Goal: Task Accomplishment & Management: Use online tool/utility

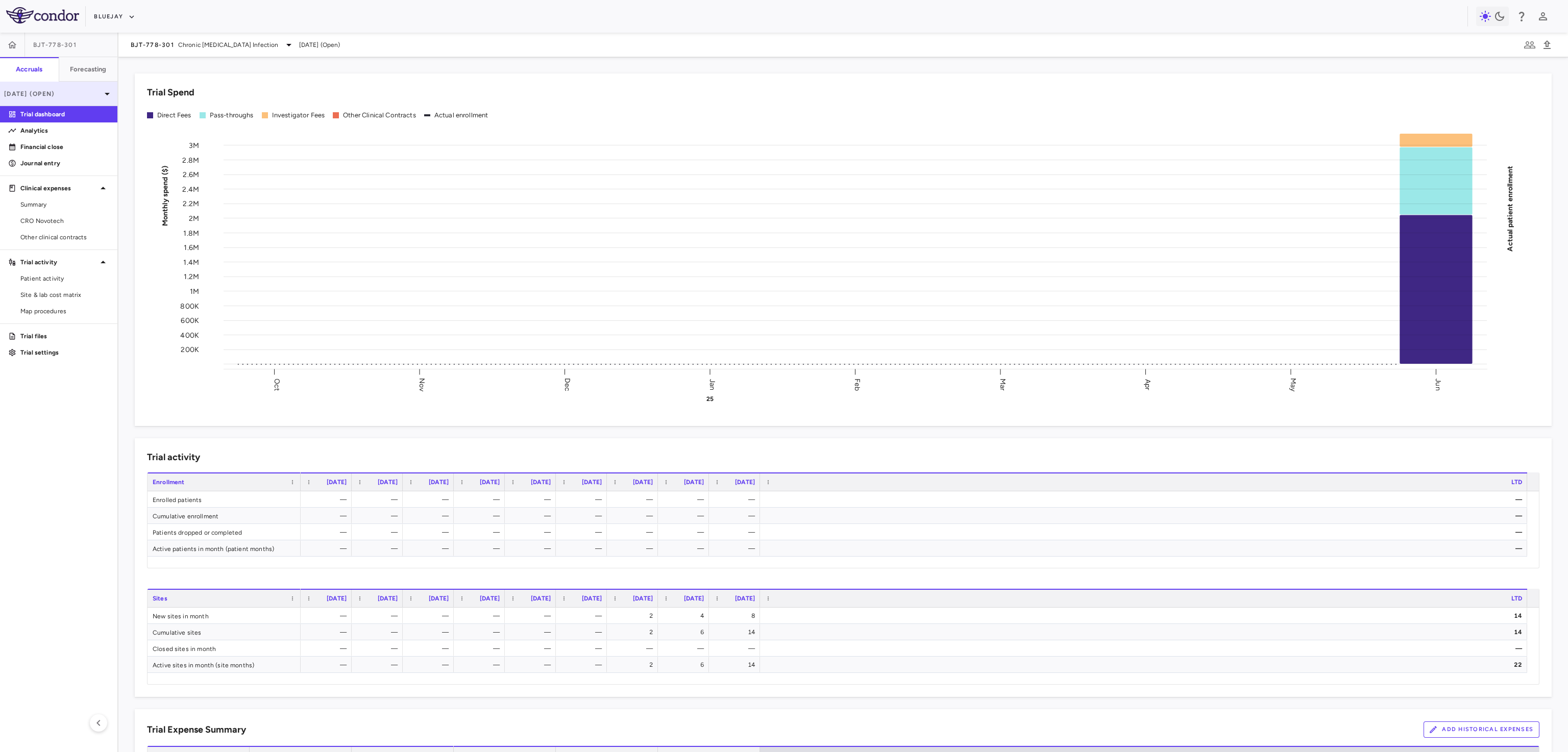
click at [88, 92] on p "[DATE] (Open)" at bounding box center [52, 94] width 97 height 9
click at [42, 192] on button "New Period" at bounding box center [59, 193] width 54 height 16
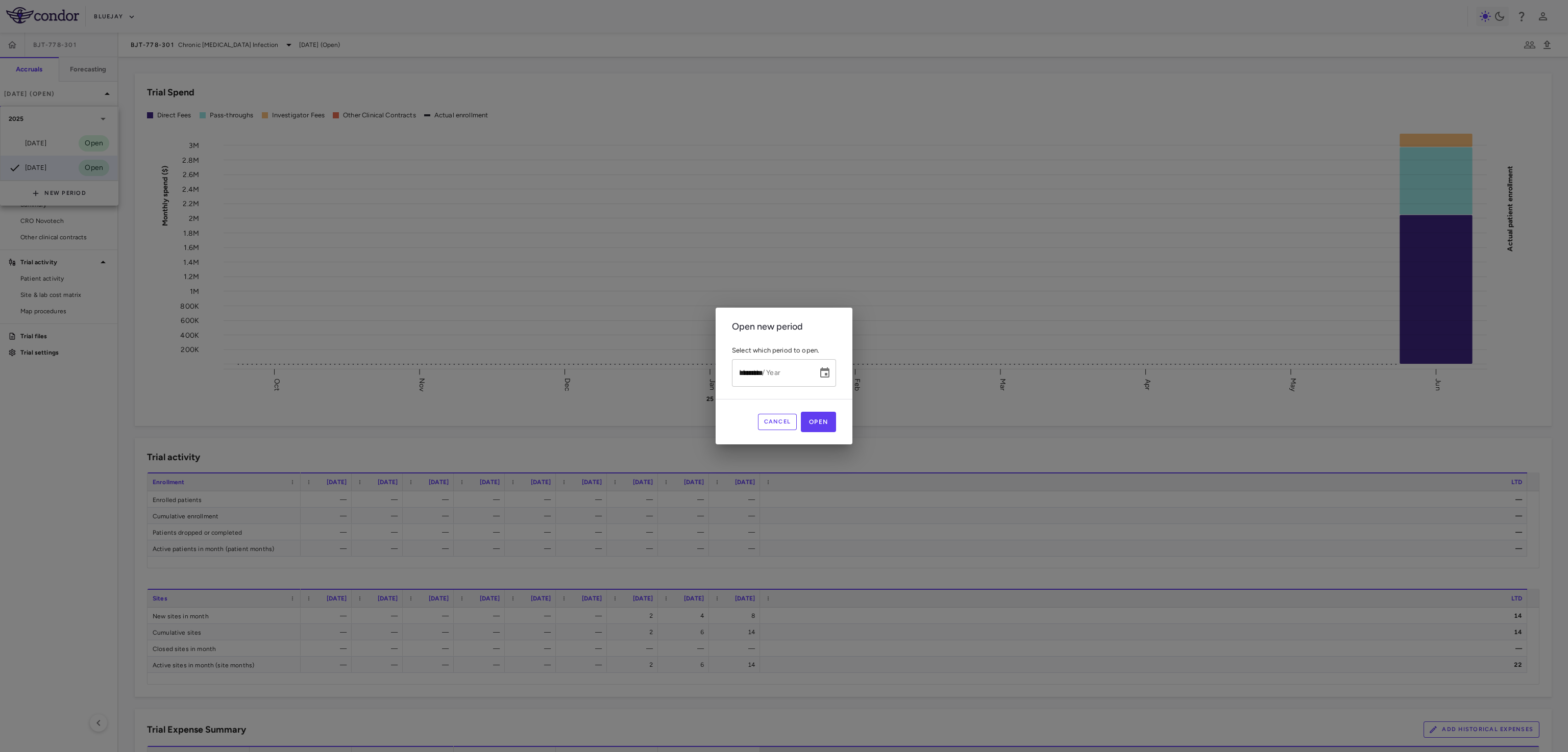
click at [749, 375] on input "*********" at bounding box center [771, 372] width 79 height 27
type input "**********"
click at [815, 430] on button "Open" at bounding box center [819, 422] width 35 height 21
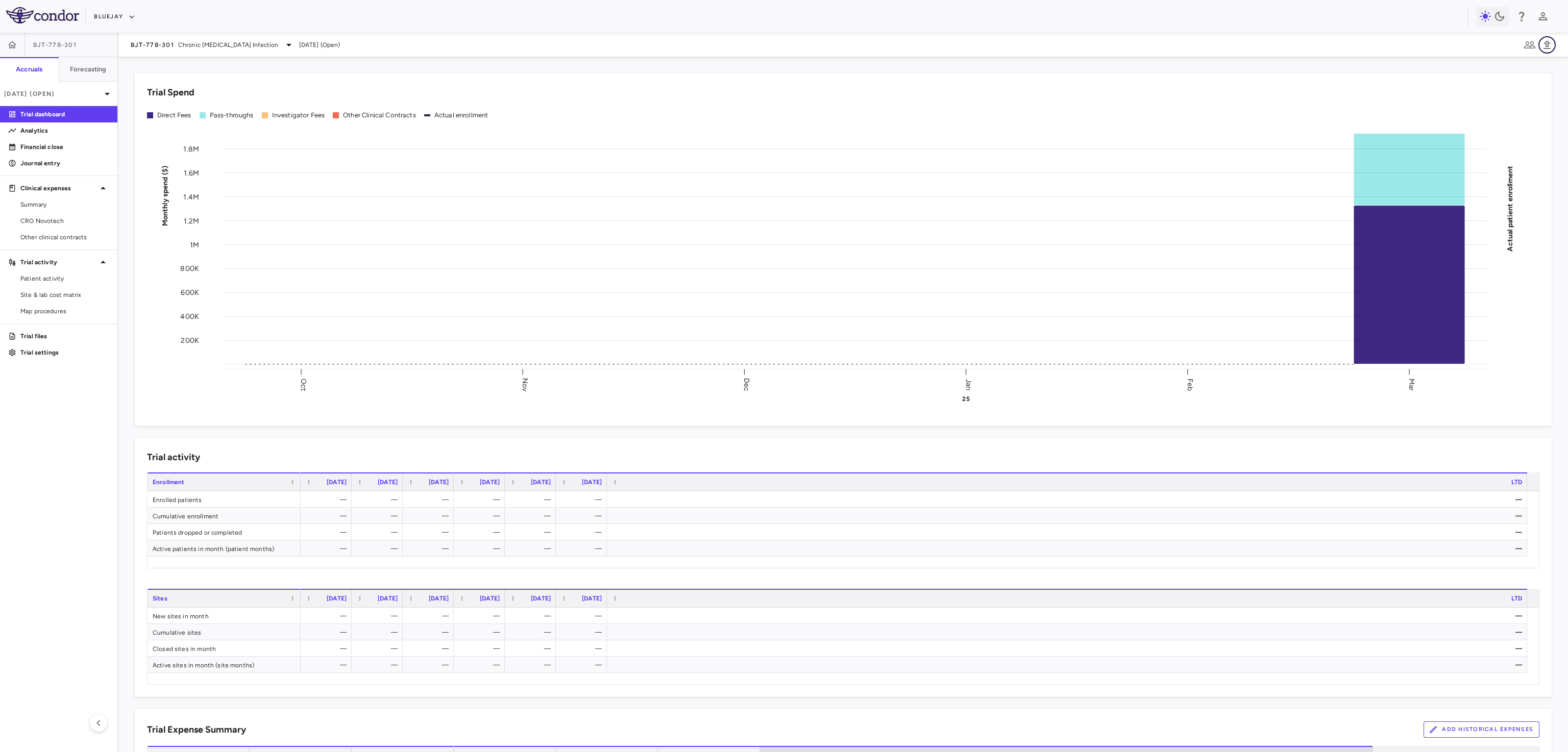
click at [1549, 41] on icon "button" at bounding box center [1547, 45] width 12 height 12
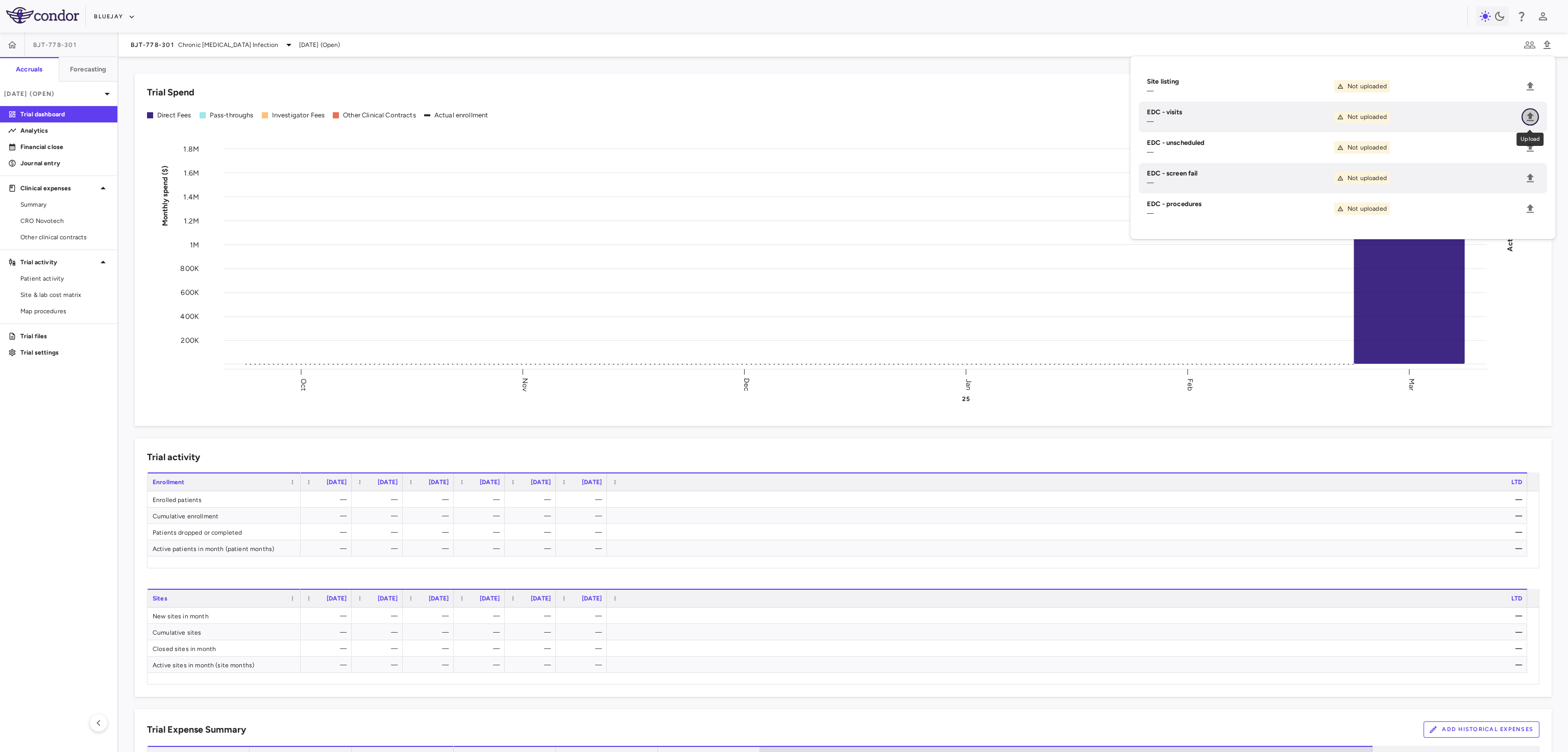
click at [1535, 119] on icon "Upload" at bounding box center [1530, 117] width 12 height 12
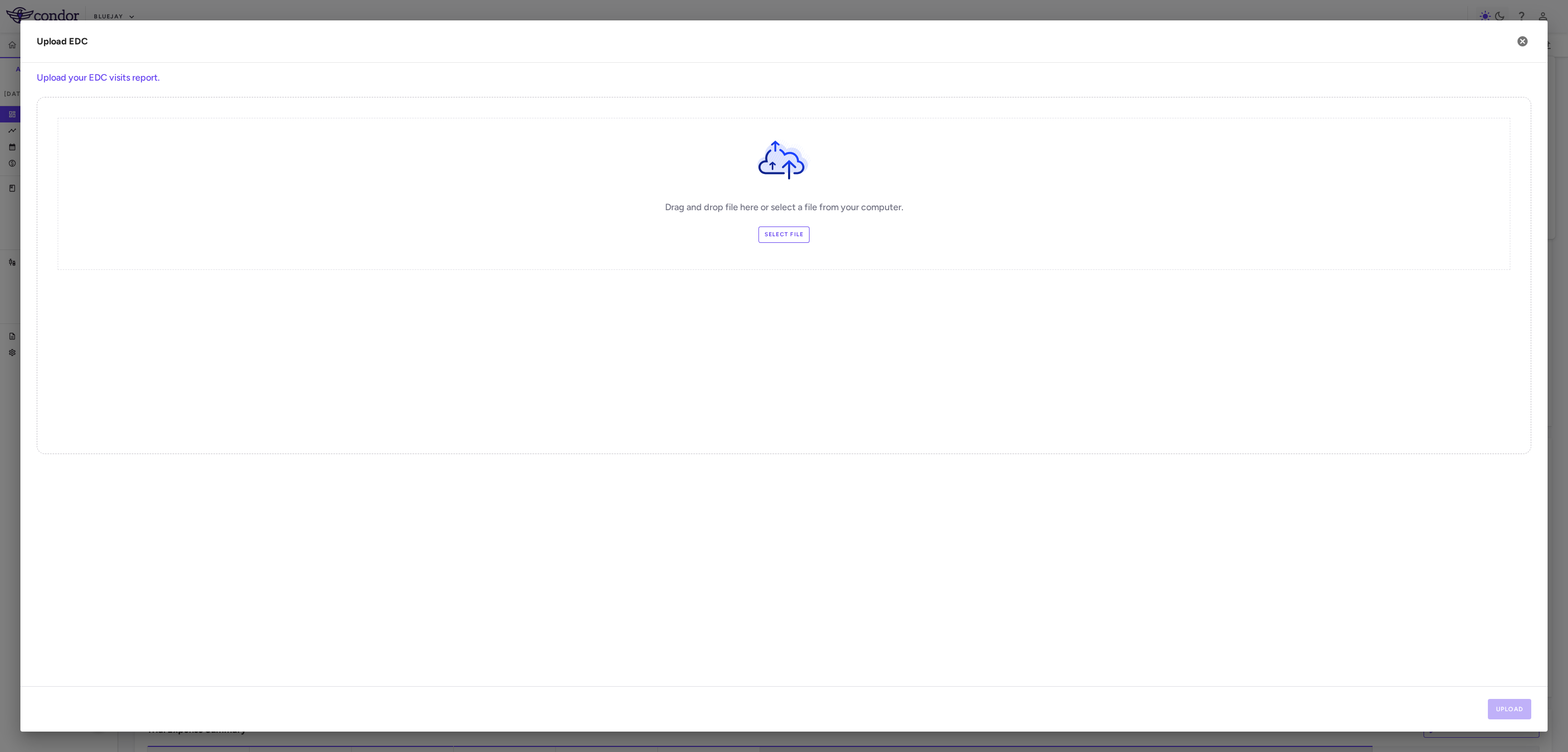
click at [771, 248] on div "Drag and drop file here or select a file from your computer. Select file" at bounding box center [784, 194] width 1452 height 152
click at [774, 237] on label "Select file" at bounding box center [784, 234] width 52 height 16
click at [0, 0] on input "Select file" at bounding box center [0, 0] width 0 height 0
click at [1504, 719] on button "Upload" at bounding box center [1510, 709] width 44 height 21
click at [1517, 695] on div "Next" at bounding box center [784, 709] width 1527 height 46
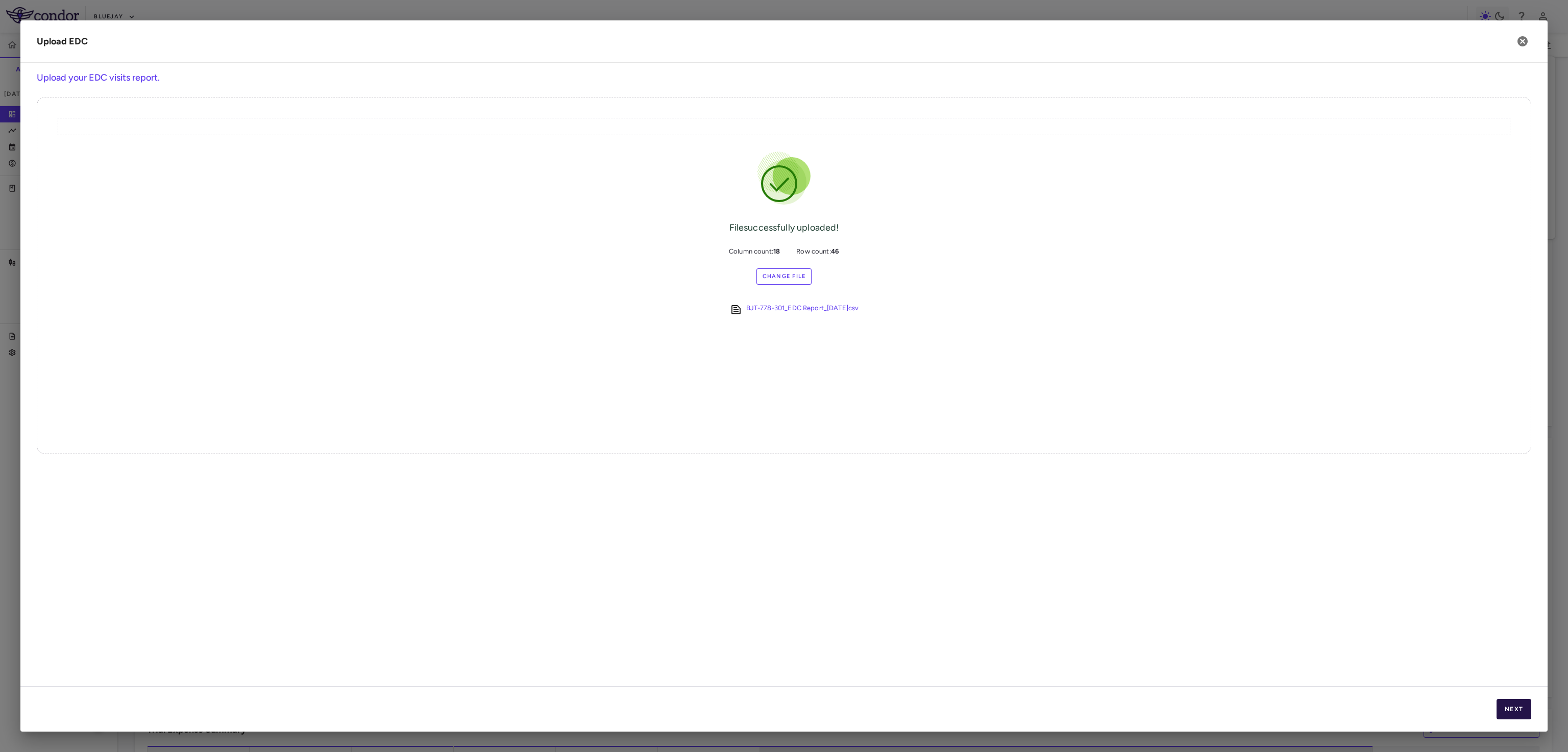
click at [1521, 712] on button "Next" at bounding box center [1514, 709] width 35 height 21
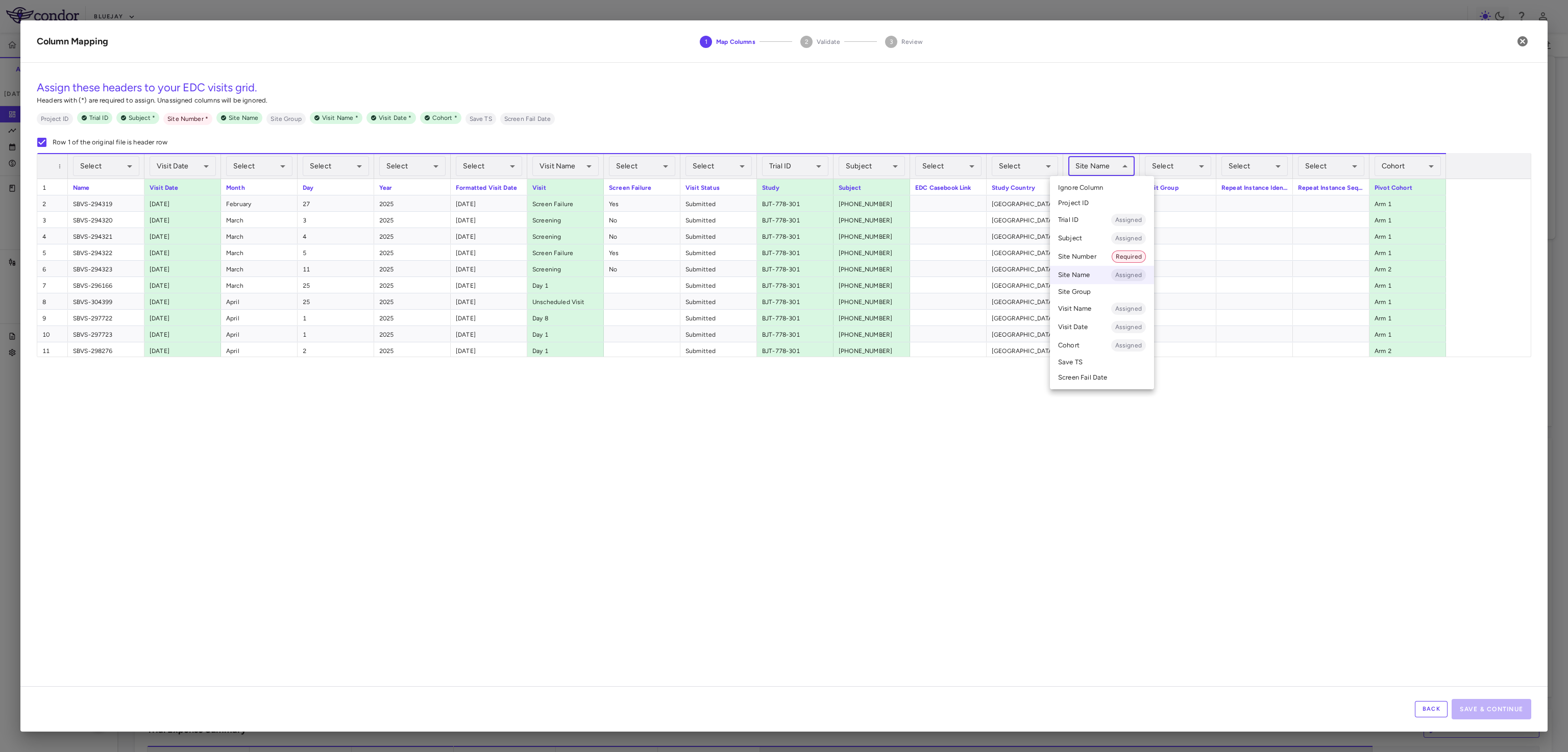
click at [1121, 170] on body "Skip to sidebar Skip to main content Bluejay BJT-778-301 Accruals Forecasting […" at bounding box center [784, 376] width 1568 height 752
click at [1088, 259] on li "Site Number Required" at bounding box center [1102, 257] width 104 height 18
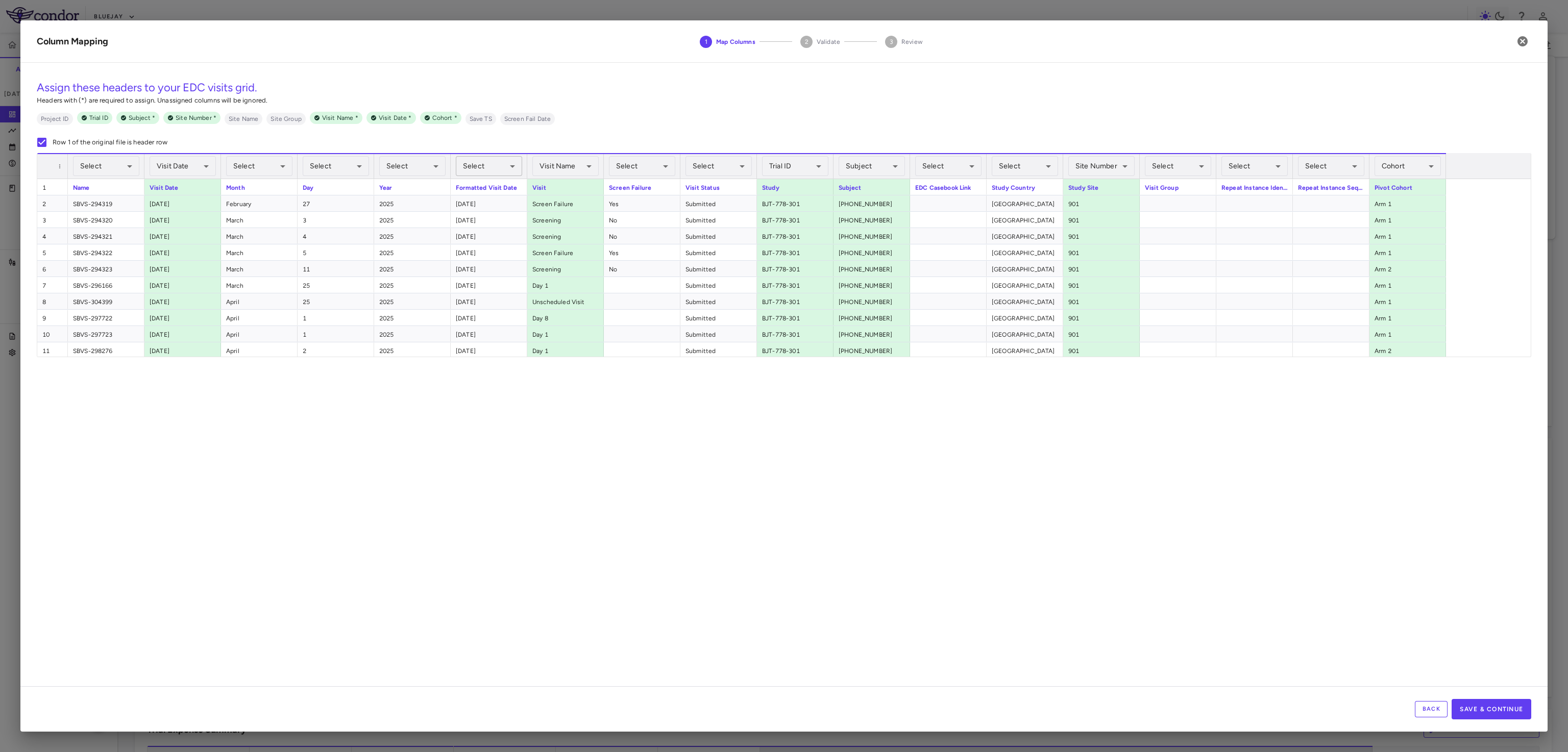
click at [477, 172] on body "Skip to sidebar Skip to main content Bluejay BJT-778-301 Accruals Forecasting […" at bounding box center [784, 376] width 1568 height 752
drag, startPoint x: 483, startPoint y: 312, endPoint x: 488, endPoint y: 326, distance: 14.9
click at [488, 326] on ul "Select Ignore Column Project ID Trial ID Assigned Subject Assigned Site Number …" at bounding box center [489, 280] width 105 height 210
click at [488, 326] on li "Visit Date Assigned" at bounding box center [489, 324] width 105 height 18
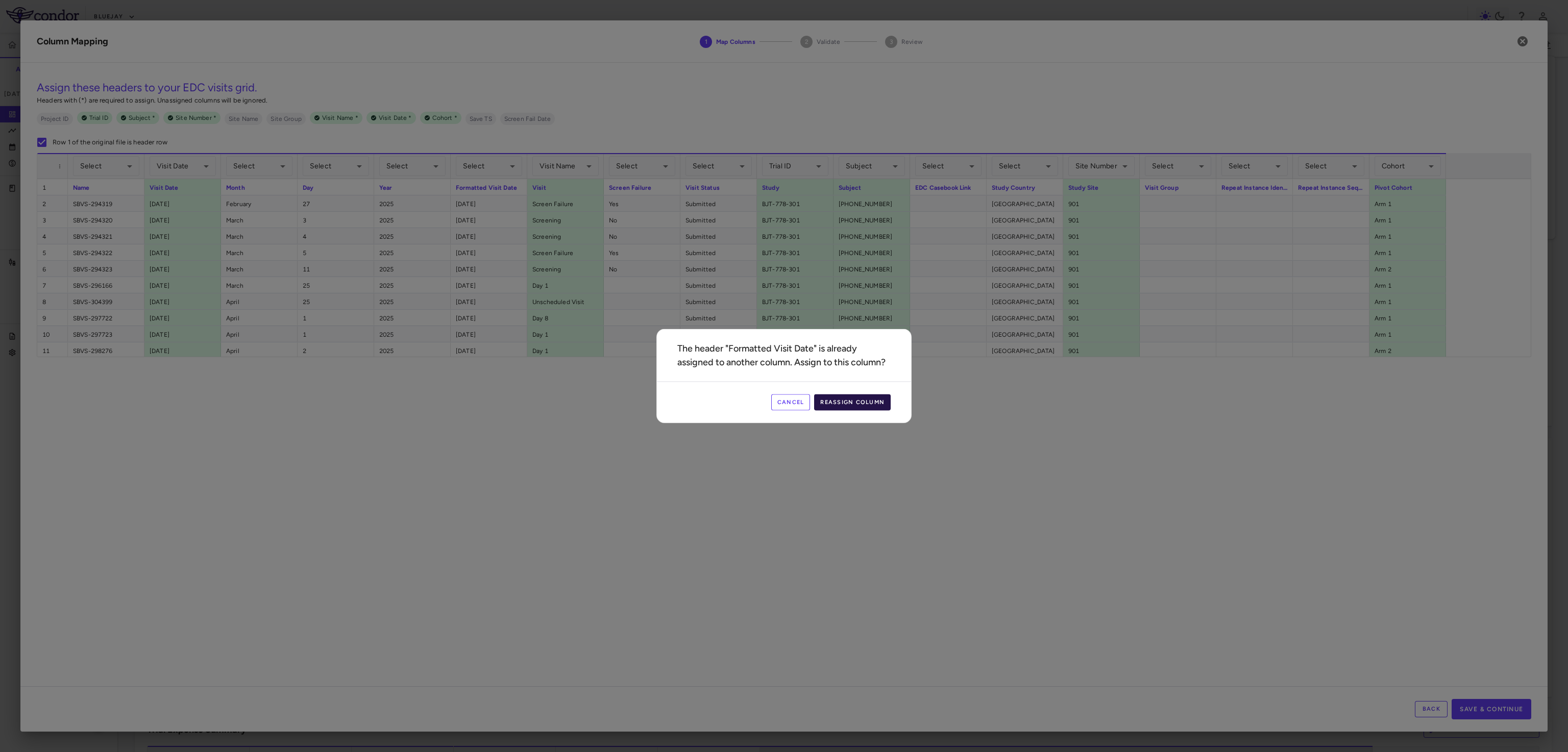
click at [872, 398] on button "Reassign Column" at bounding box center [852, 402] width 77 height 16
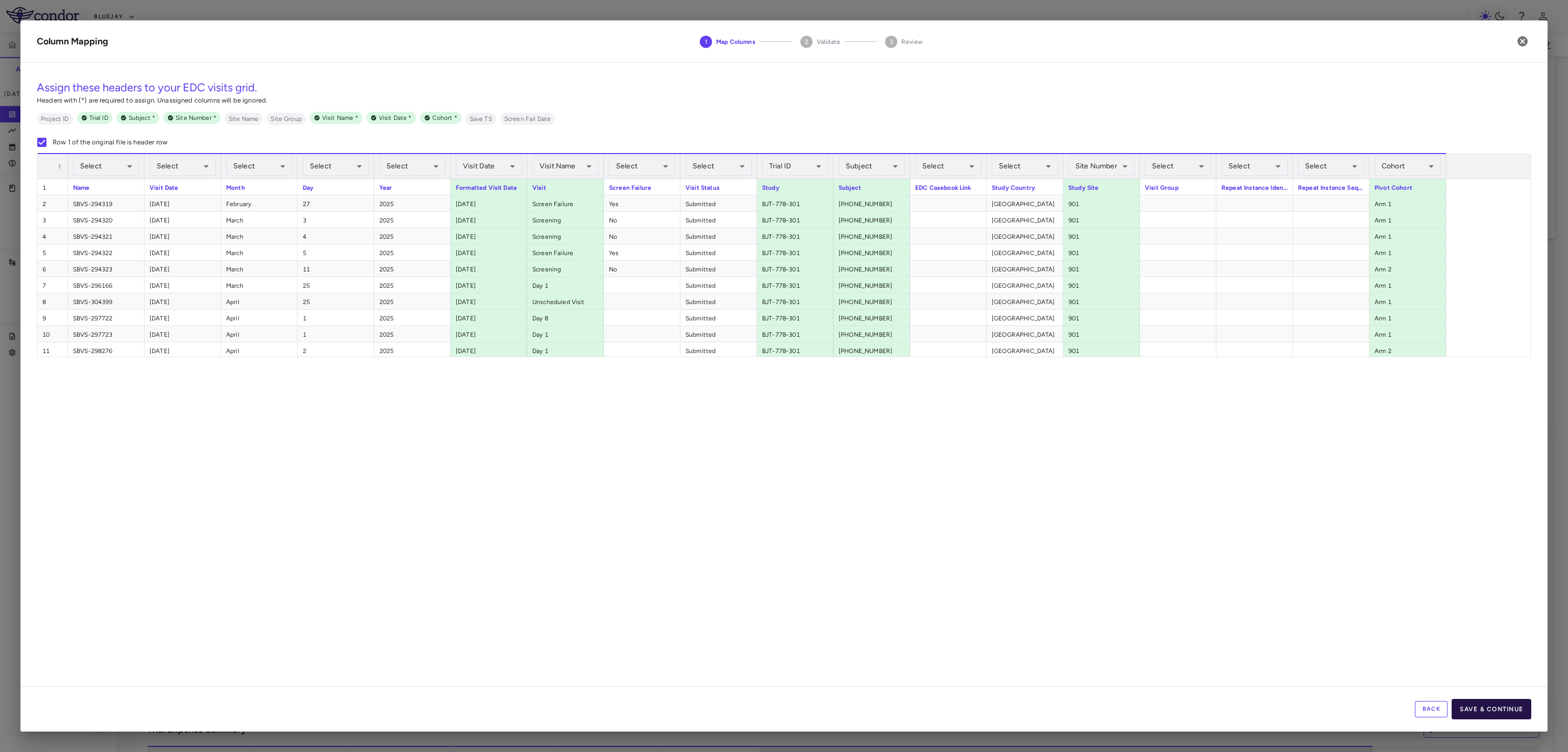
click at [1495, 710] on button "Save & Continue" at bounding box center [1491, 709] width 80 height 21
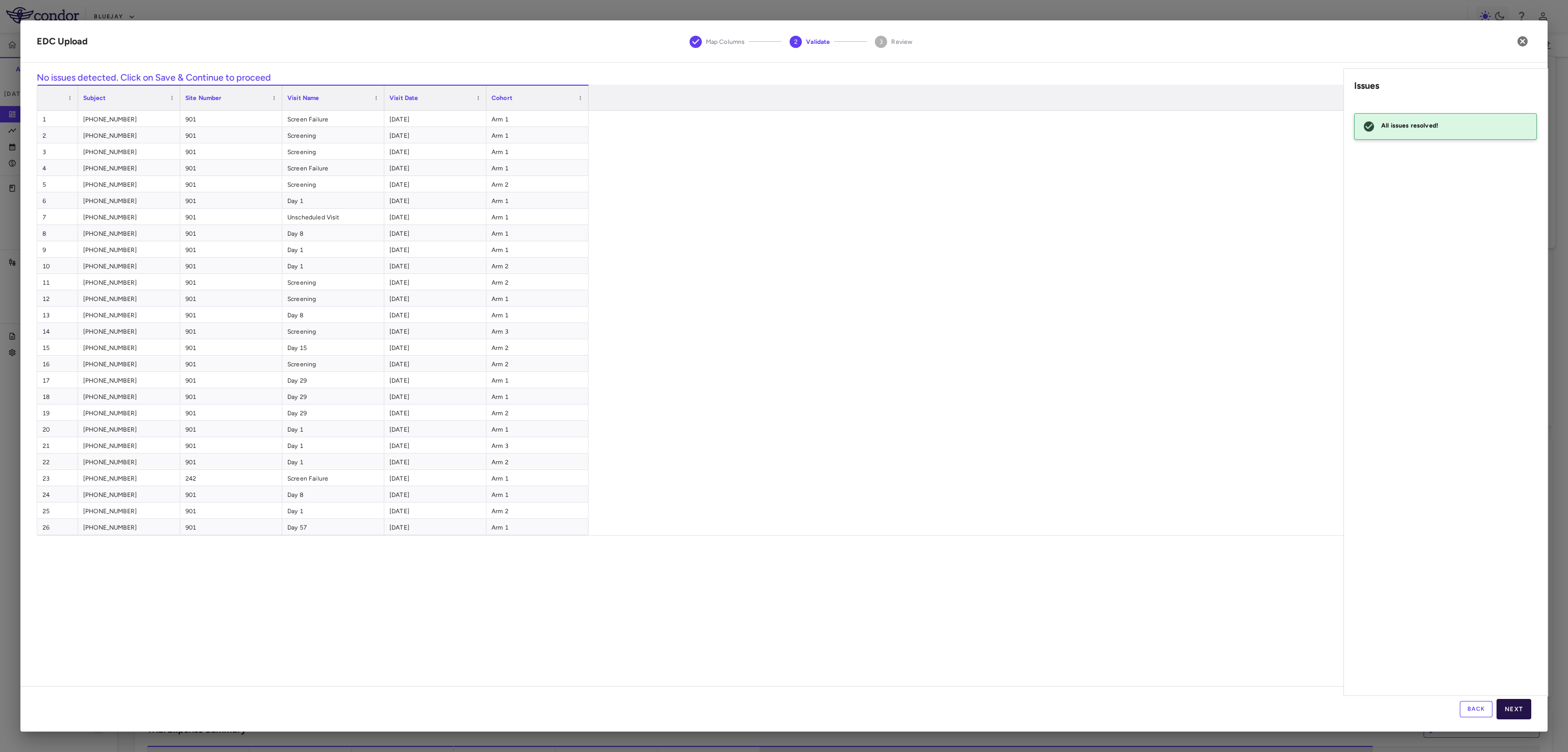
click at [1507, 714] on button "Next" at bounding box center [1514, 709] width 35 height 21
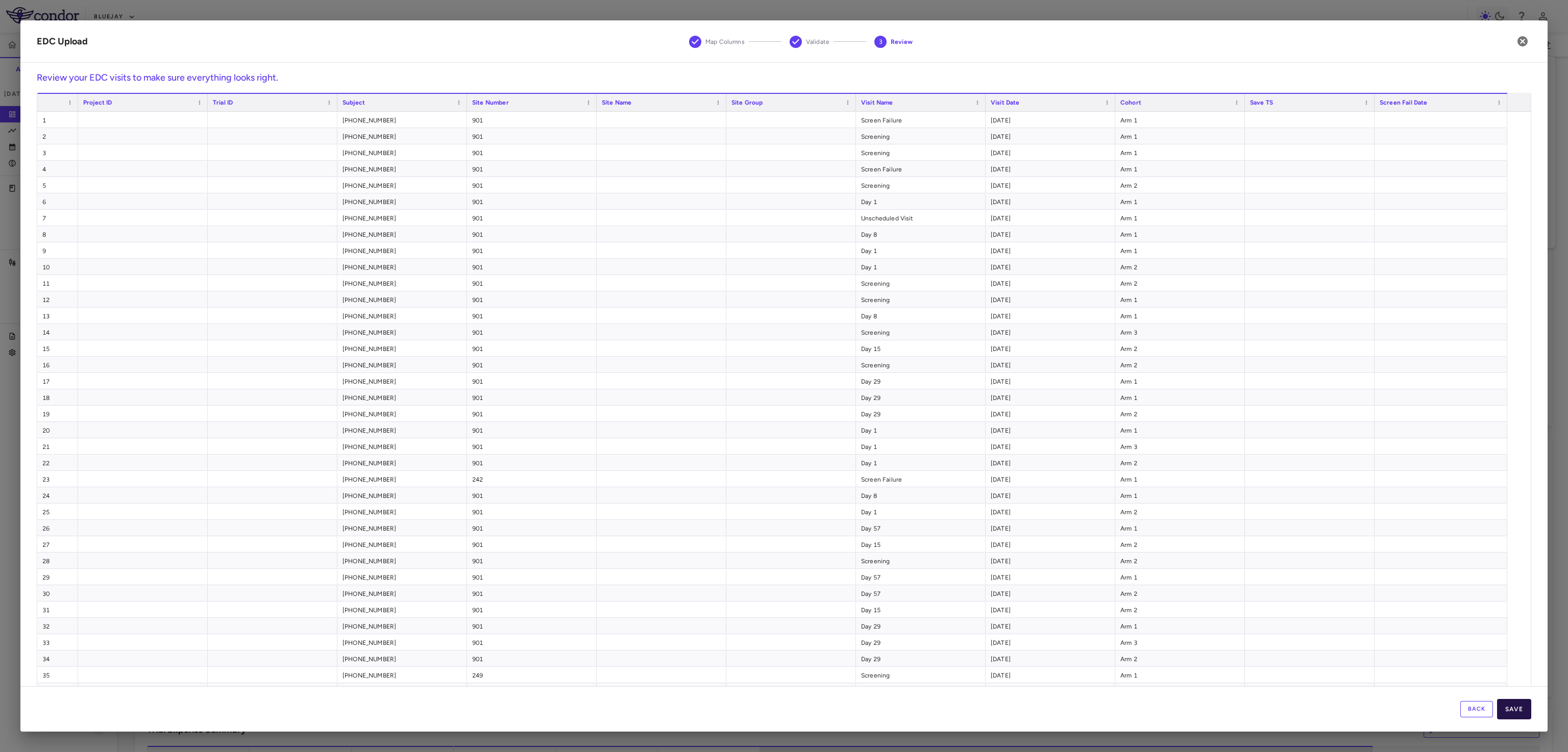
click at [1523, 709] on button "Save" at bounding box center [1514, 709] width 34 height 21
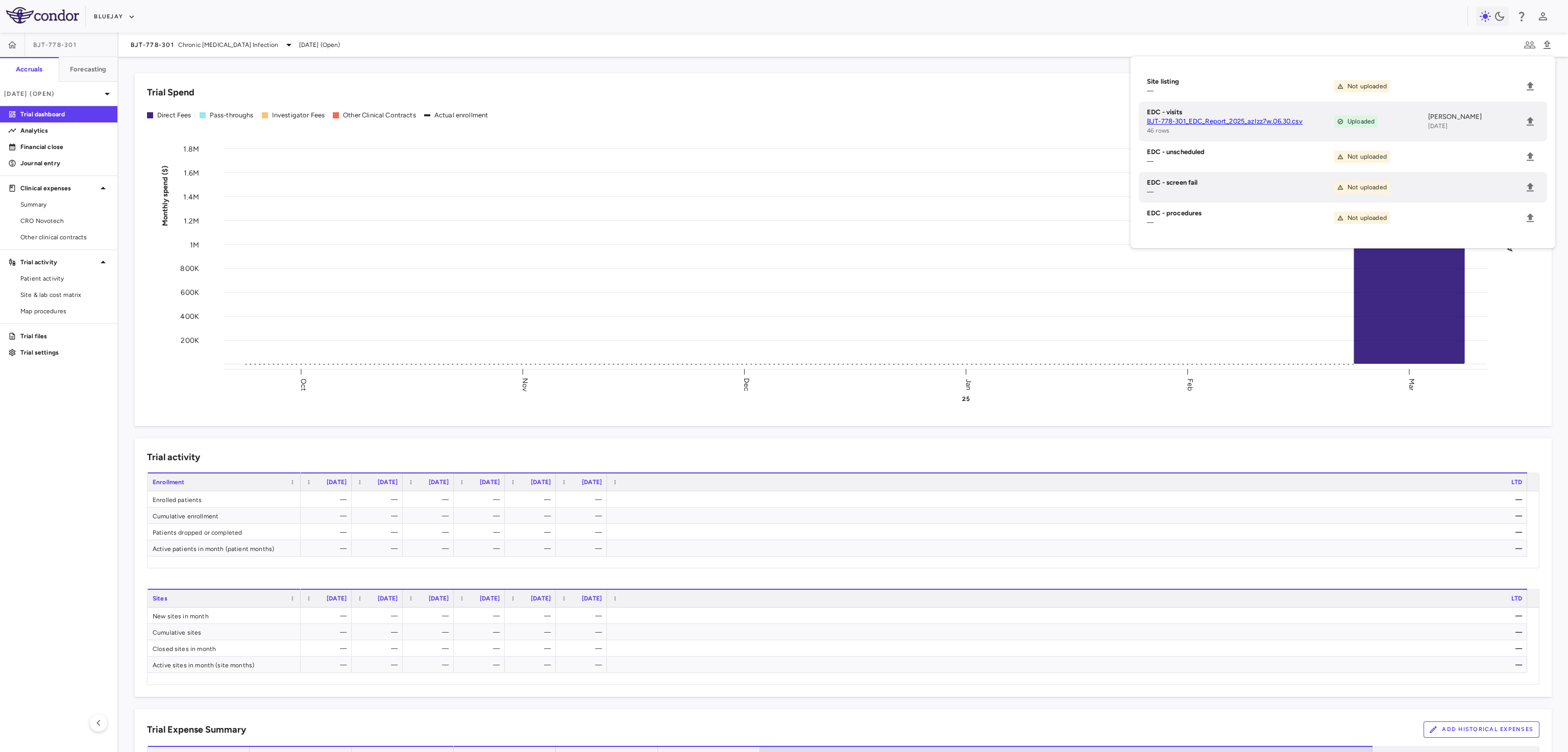
click at [1468, 455] on div "Trial activity" at bounding box center [844, 457] width 1393 height 14
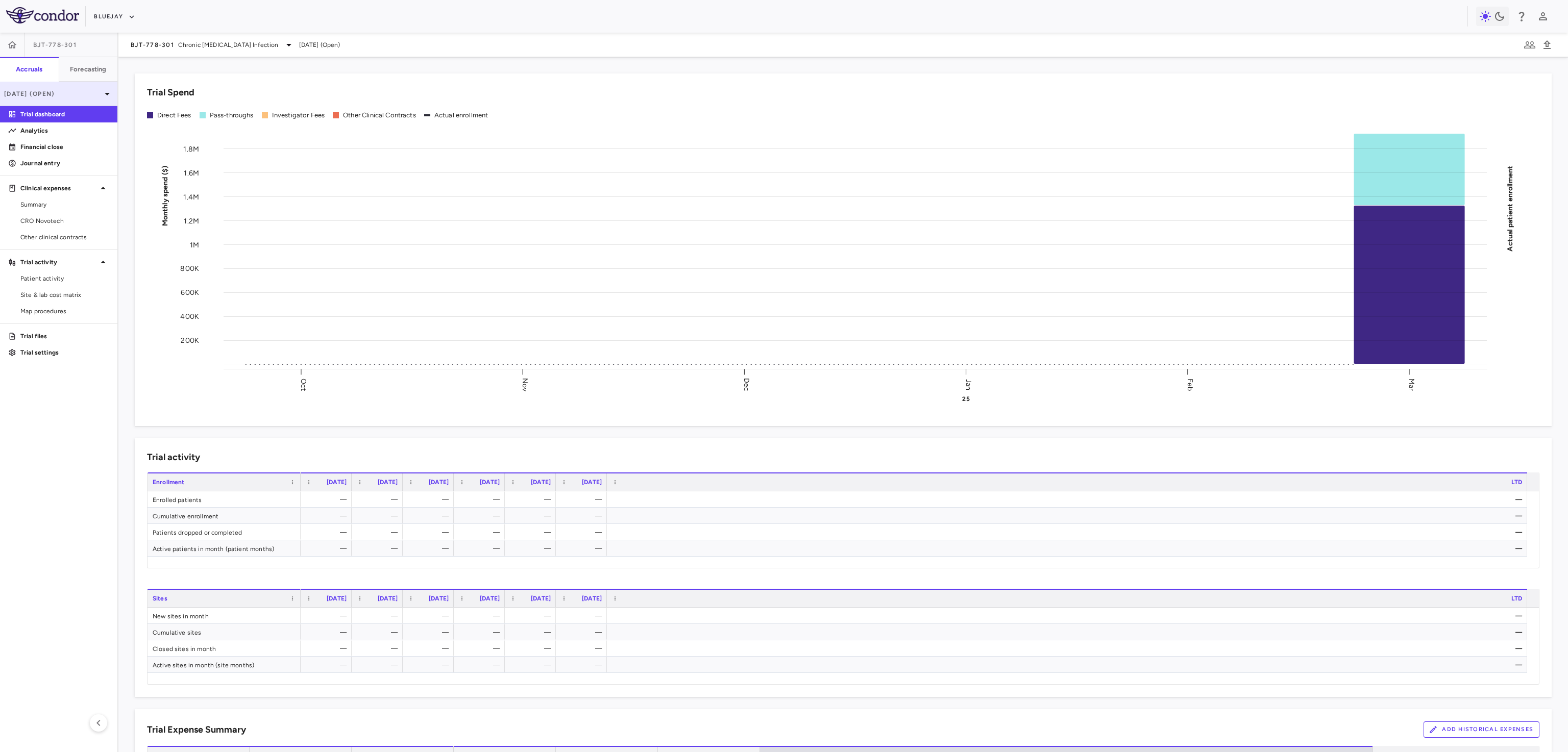
click at [72, 97] on p "[DATE] (Open)" at bounding box center [52, 94] width 97 height 9
click at [46, 164] on div "[DATE]" at bounding box center [27, 168] width 38 height 12
